Goal: Task Accomplishment & Management: Use online tool/utility

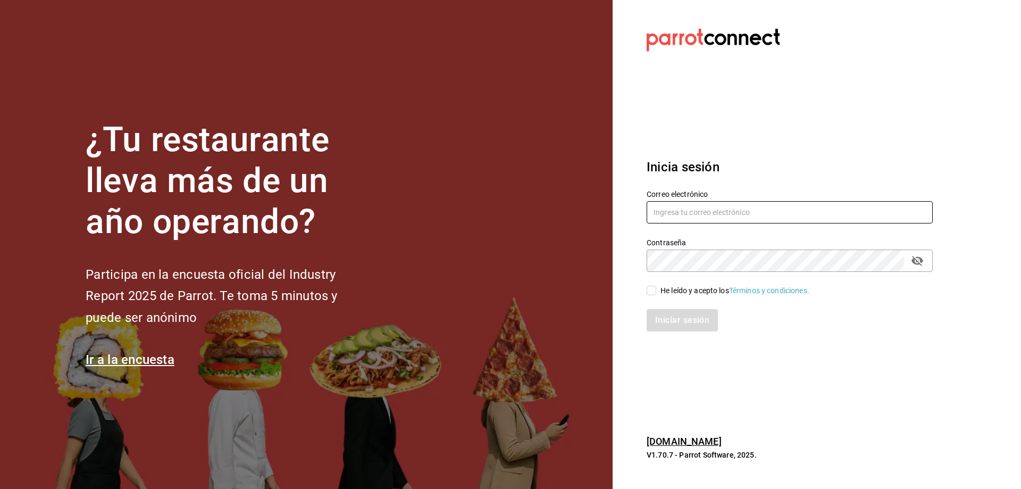
click at [667, 204] on input "text" at bounding box center [790, 212] width 286 height 22
type input "[EMAIL_ADDRESS][DOMAIN_NAME]"
click at [658, 292] on span "He leído y acepto los Términos y condiciones." at bounding box center [732, 290] width 153 height 11
click at [656, 292] on input "He leído y acepto los Términos y condiciones." at bounding box center [652, 291] width 10 height 10
checkbox input "true"
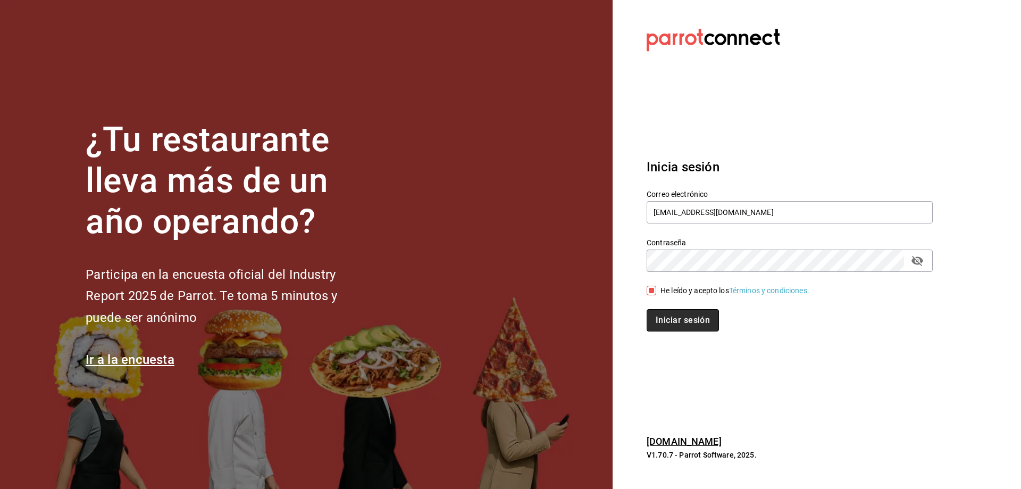
click at [677, 320] on button "Iniciar sesión" at bounding box center [683, 320] width 72 height 22
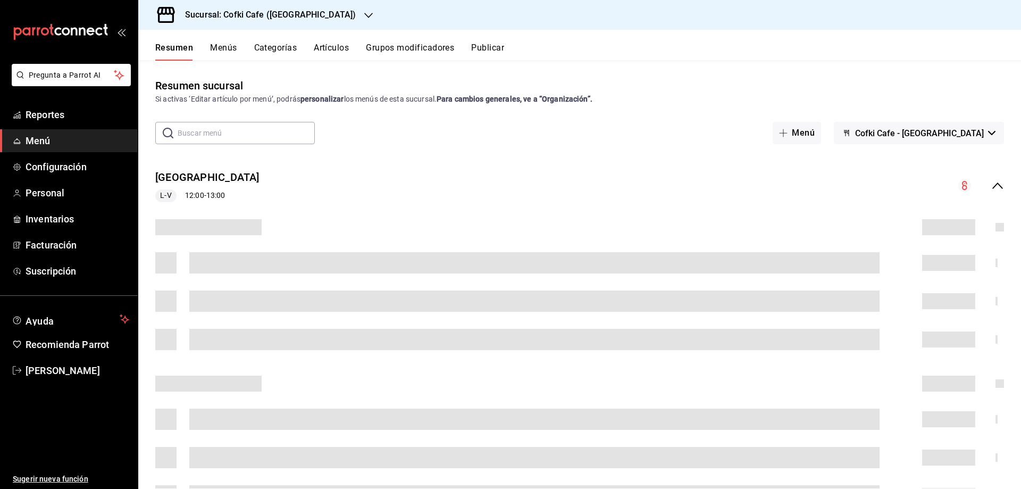
click at [60, 147] on span "Menú" at bounding box center [78, 141] width 104 height 14
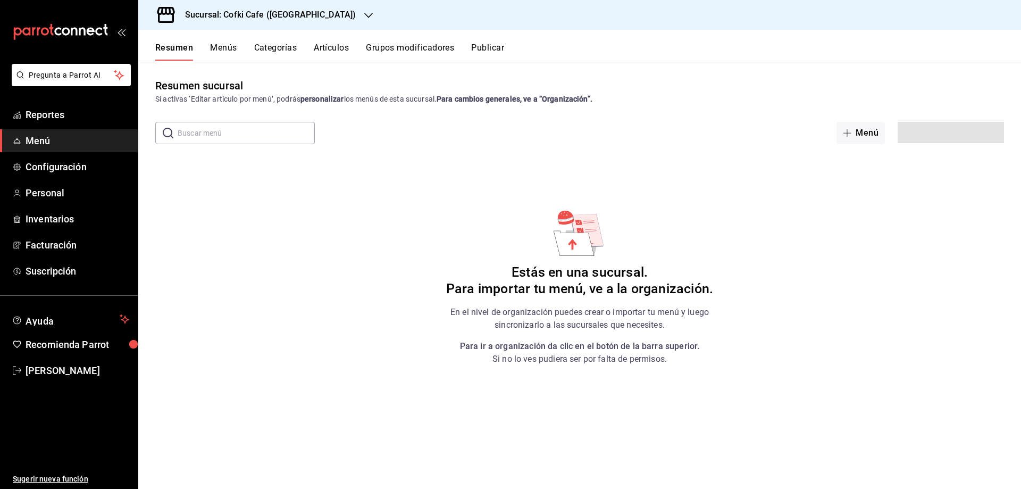
click at [311, 12] on div "Sucursal: Cofki Cafe (La Aurora)" at bounding box center [262, 15] width 230 height 30
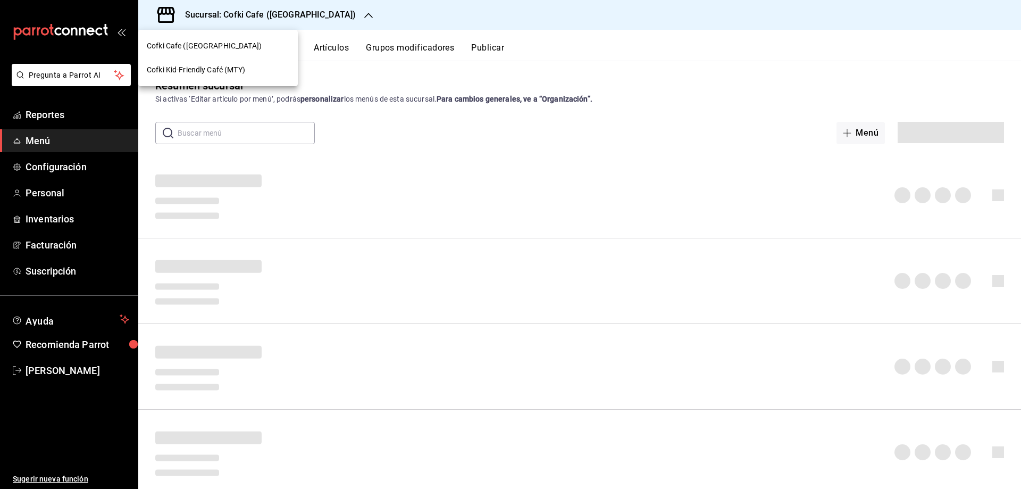
click at [224, 67] on span "Cofki Kid-Friendly Café (MTY)" at bounding box center [196, 69] width 98 height 11
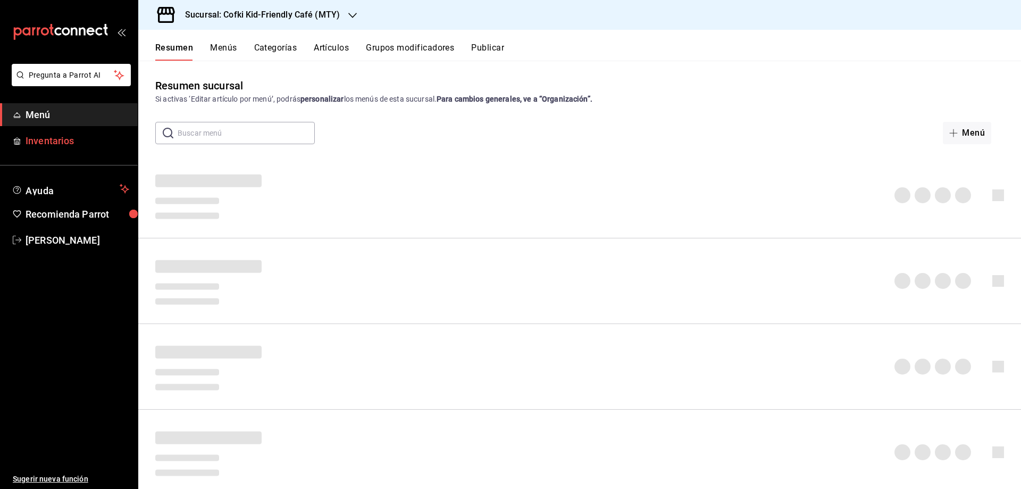
click at [68, 139] on span "Inventarios" at bounding box center [78, 141] width 104 height 14
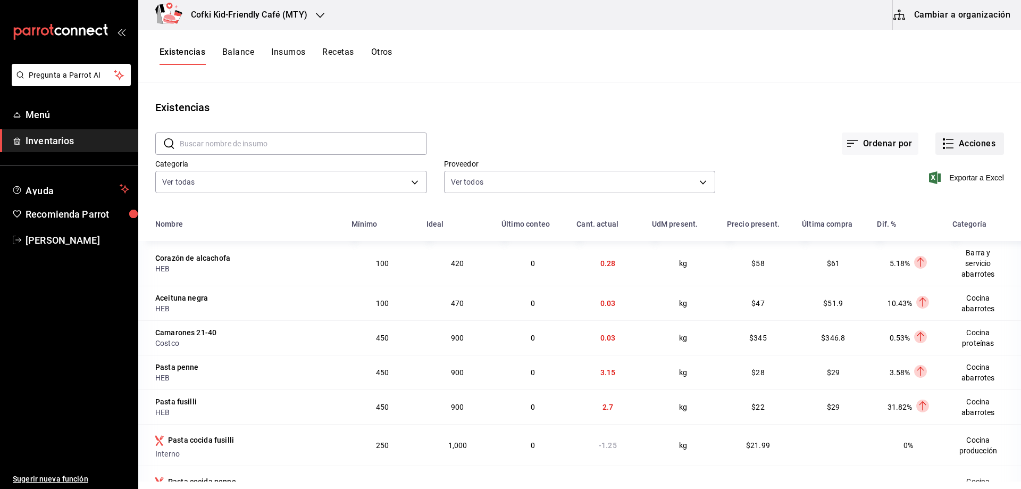
click at [949, 140] on button "Acciones" at bounding box center [970, 143] width 69 height 22
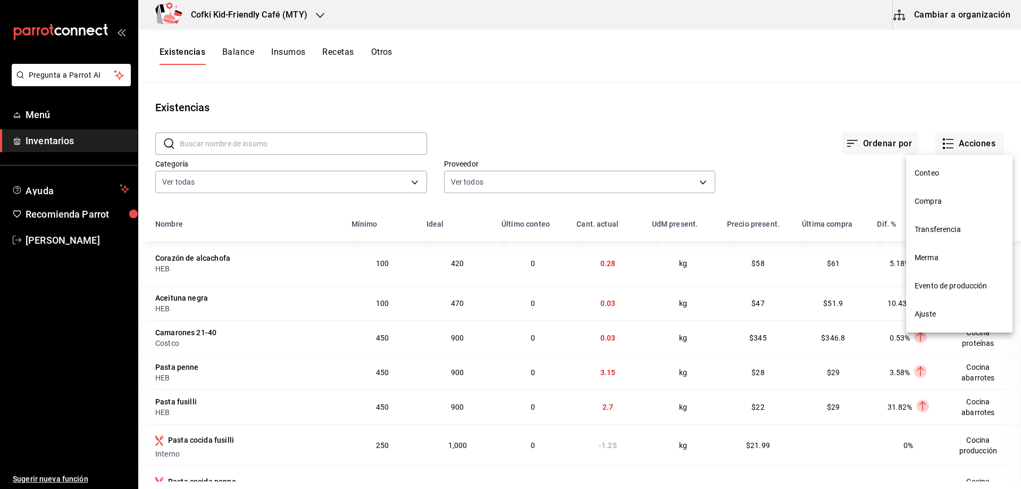
click at [930, 195] on li "Compra" at bounding box center [960, 201] width 106 height 28
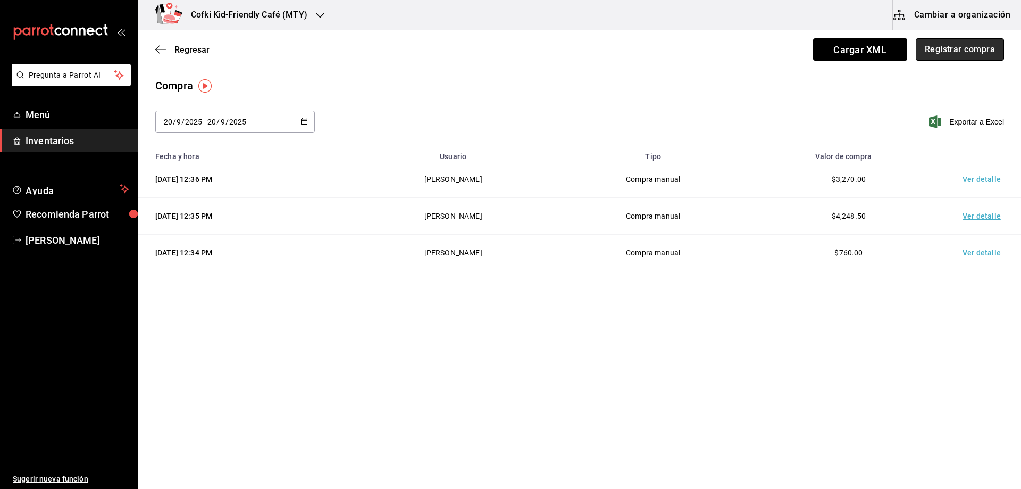
click at [936, 41] on button "Registrar compra" at bounding box center [960, 49] width 88 height 22
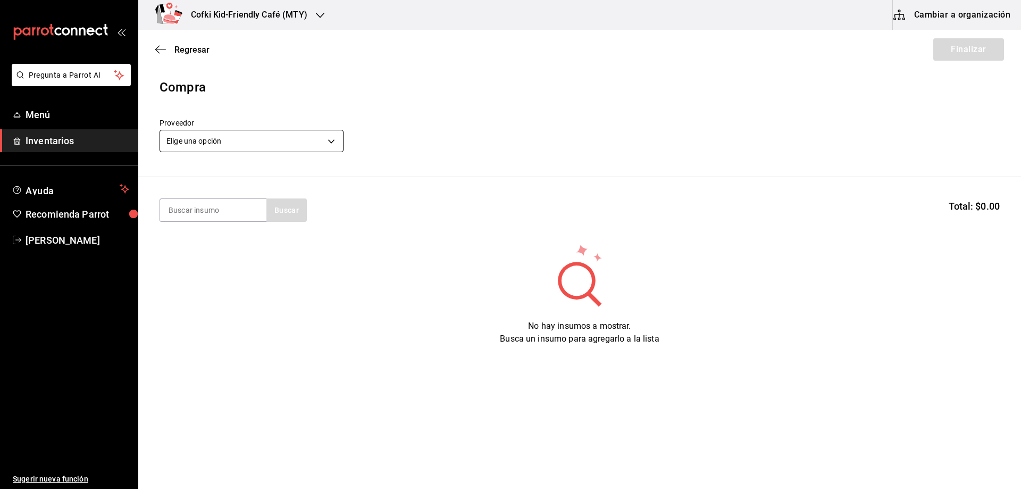
click at [239, 138] on body "Pregunta a Parrot AI Menú Inventarios Ayuda Recomienda Parrot Oscar Aguilar Sug…" at bounding box center [510, 214] width 1021 height 429
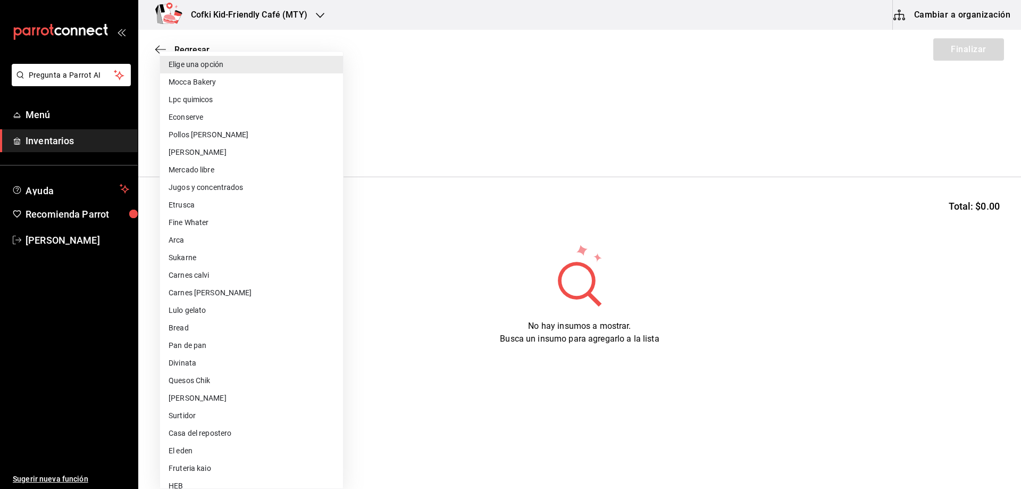
click at [211, 151] on li "Omar" at bounding box center [251, 153] width 183 height 18
type input "d2021c40-9247-4f3e-9112-9c4e99f34d44"
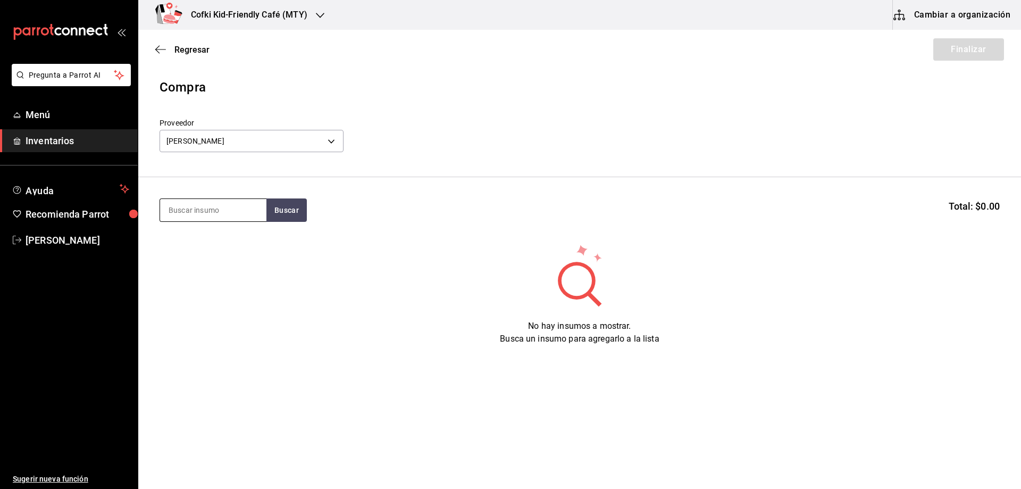
click at [227, 207] on input at bounding box center [213, 210] width 106 height 22
click at [280, 209] on button "Buscar" at bounding box center [287, 209] width 40 height 23
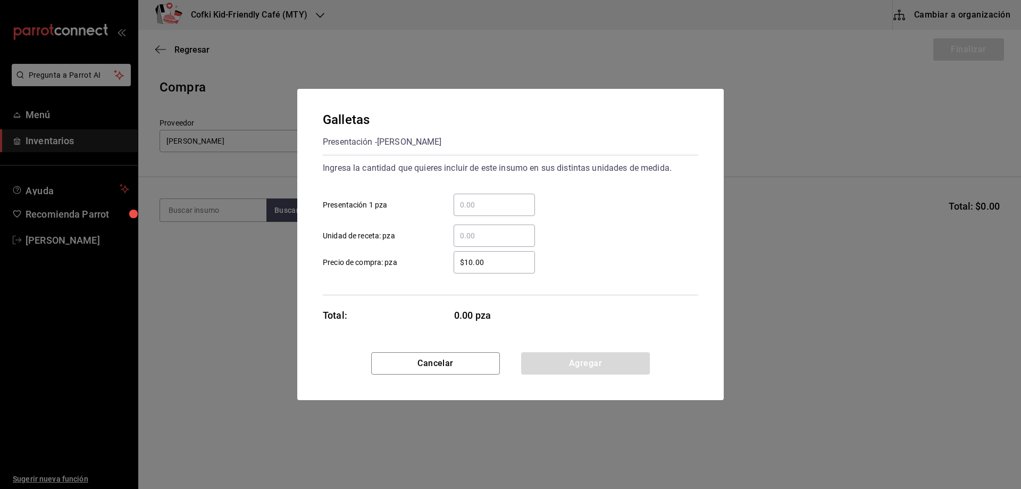
click at [481, 197] on div "​" at bounding box center [494, 205] width 81 height 22
click at [481, 198] on input "​ Presentación 1 pza" at bounding box center [494, 204] width 81 height 13
type input "16"
click at [603, 364] on button "Agregar" at bounding box center [585, 363] width 129 height 22
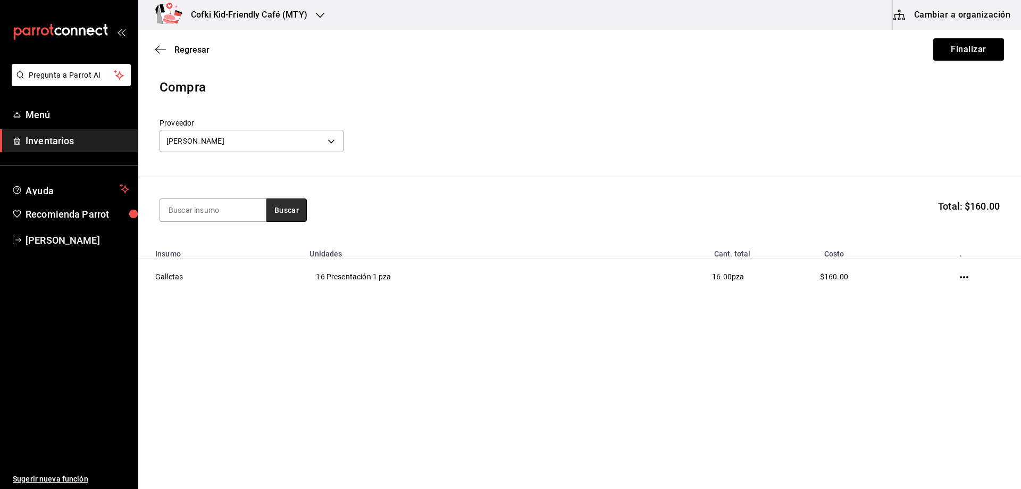
click at [282, 209] on button "Buscar" at bounding box center [287, 209] width 40 height 23
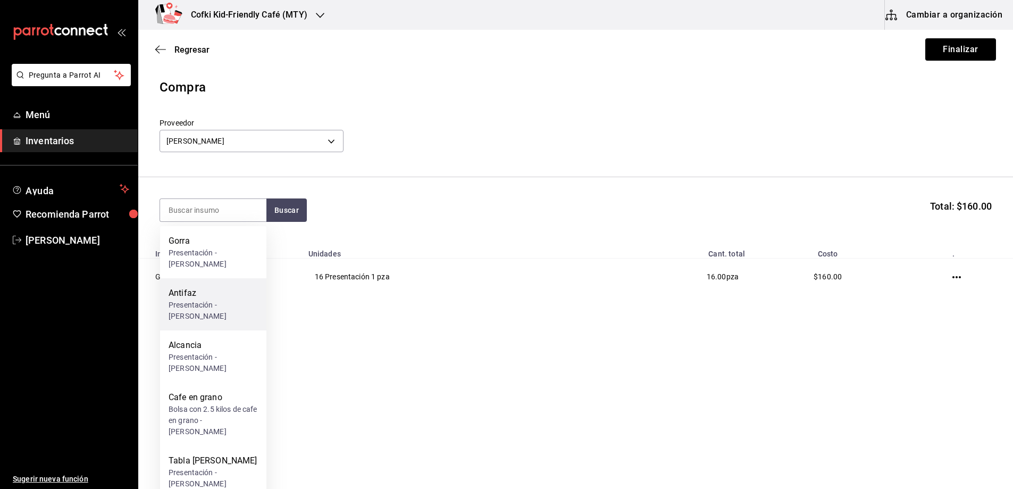
click at [212, 300] on div "Presentación - Omar" at bounding box center [213, 311] width 89 height 22
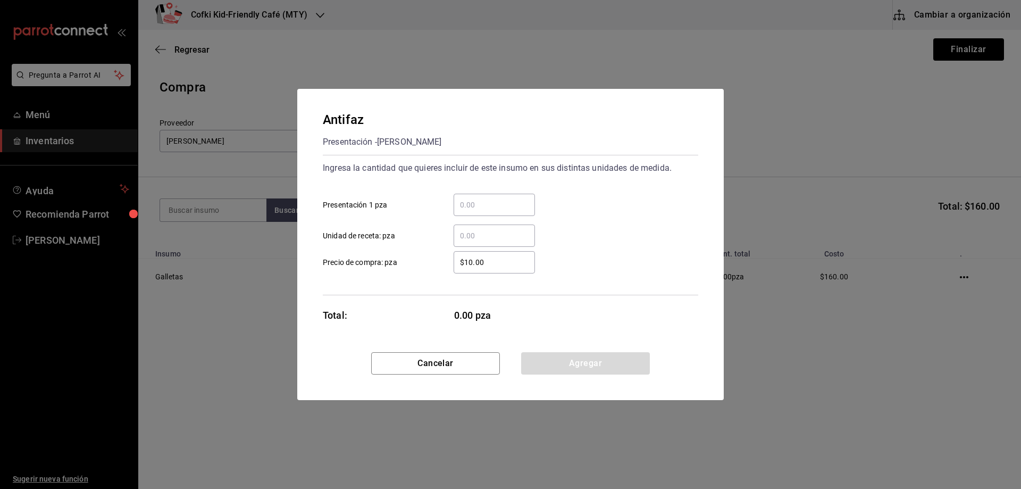
click at [476, 207] on input "​ Presentación 1 pza" at bounding box center [494, 204] width 81 height 13
type input "51"
click at [595, 275] on div "Ingresa la cantidad que quieres incluir de este insumo en sus distintas unidade…" at bounding box center [511, 225] width 376 height 140
click at [581, 359] on button "Agregar" at bounding box center [585, 363] width 129 height 22
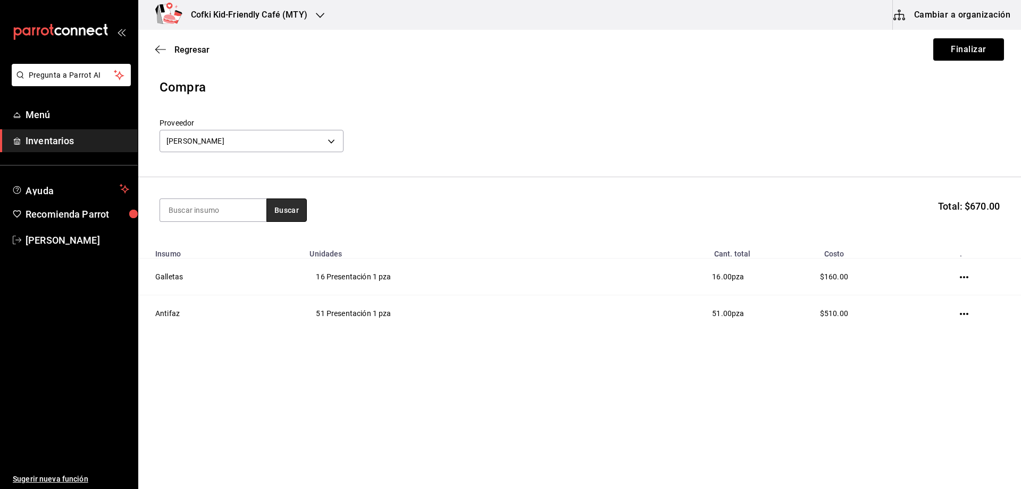
click at [292, 207] on button "Buscar" at bounding box center [287, 209] width 40 height 23
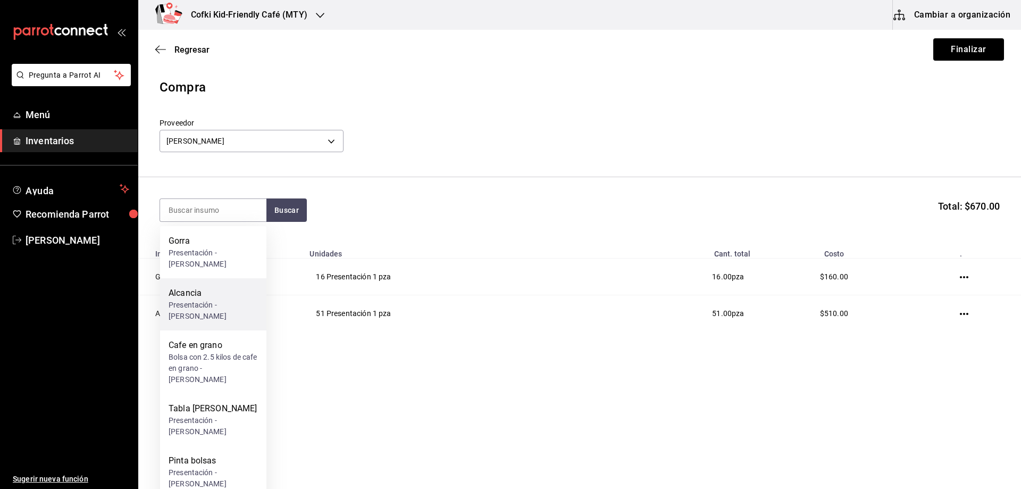
click at [232, 287] on div "Alcancia" at bounding box center [213, 293] width 89 height 13
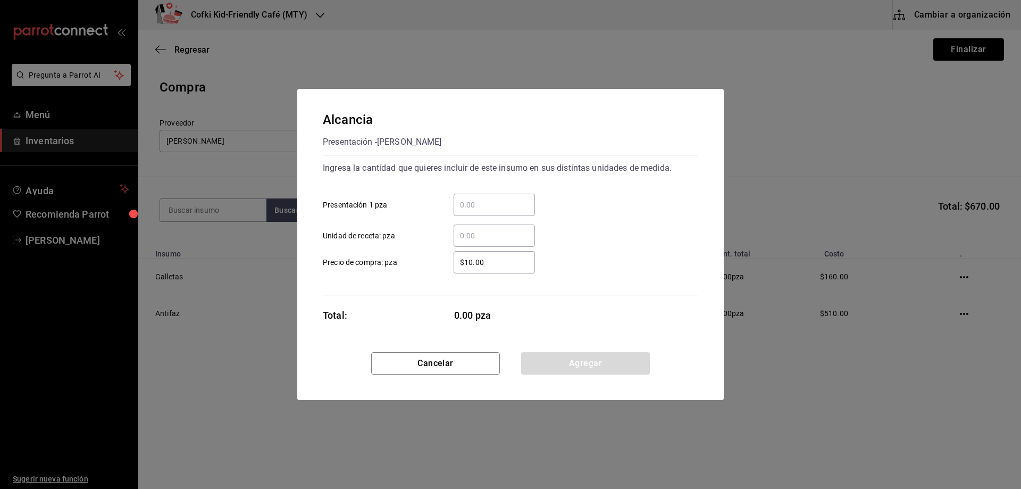
click at [472, 204] on input "​ Presentación 1 pza" at bounding box center [494, 204] width 81 height 13
type input "15"
click at [619, 194] on div "15 ​ Presentación 1 pza" at bounding box center [506, 200] width 384 height 31
click at [598, 365] on button "Agregar" at bounding box center [585, 363] width 129 height 22
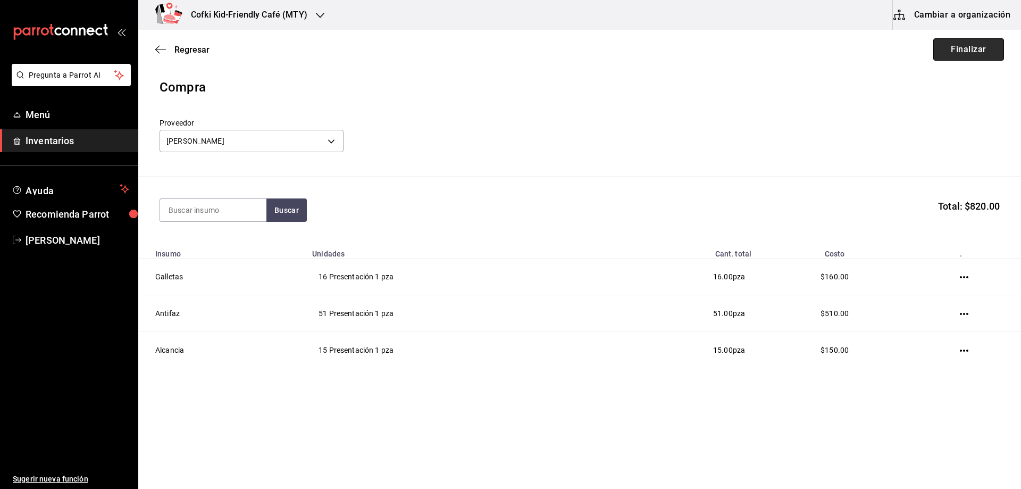
click at [954, 44] on button "Finalizar" at bounding box center [969, 49] width 71 height 22
